Goal: Task Accomplishment & Management: Complete application form

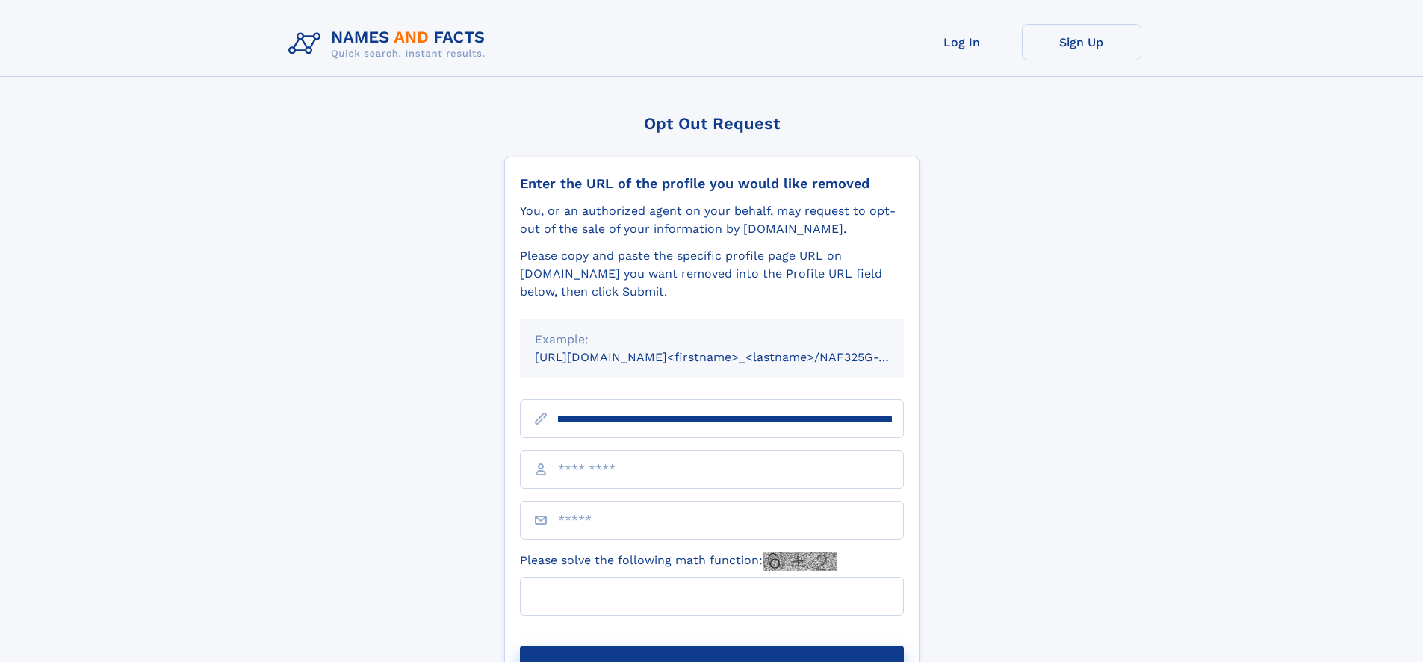
scroll to position [0, 177]
type input "**********"
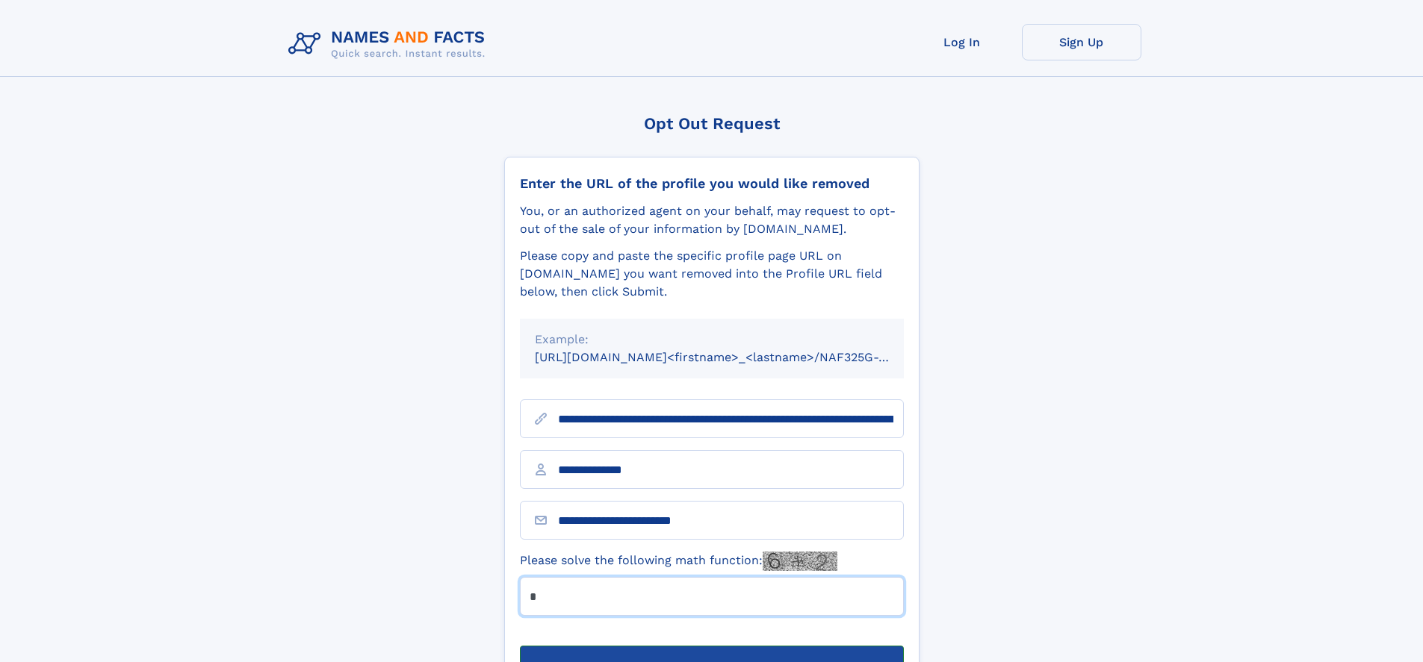
type input "*"
click at [711, 646] on button "Submit Opt Out Request" at bounding box center [712, 670] width 384 height 48
